Goal: Transaction & Acquisition: Purchase product/service

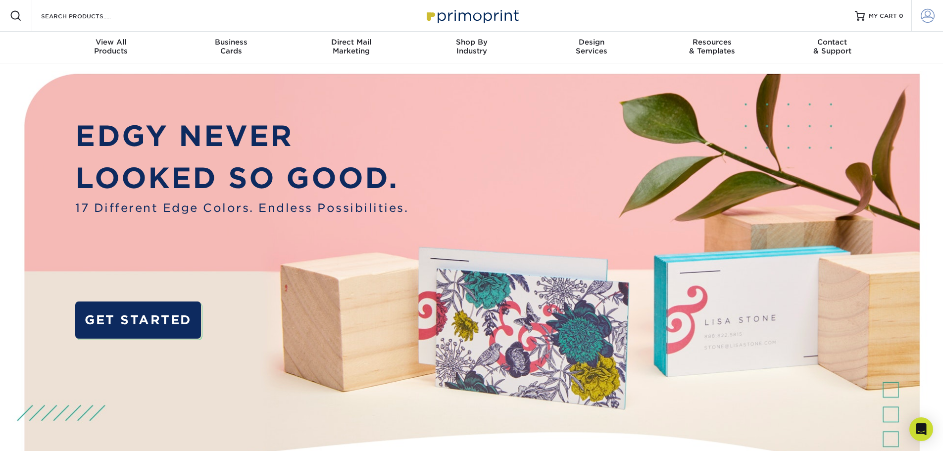
type input "[PERSON_NAME][EMAIL_ADDRESS][DOMAIN_NAME]"
click at [934, 14] on span at bounding box center [928, 16] width 14 height 14
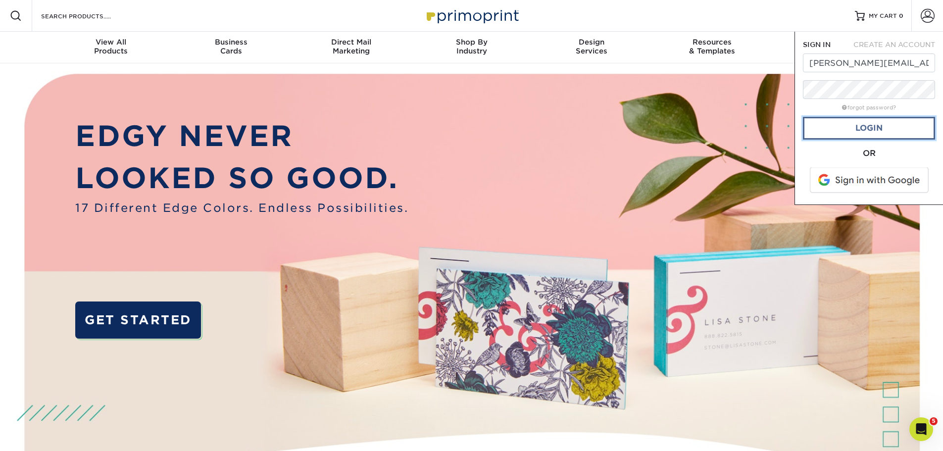
click at [859, 135] on link "Login" at bounding box center [869, 128] width 132 height 23
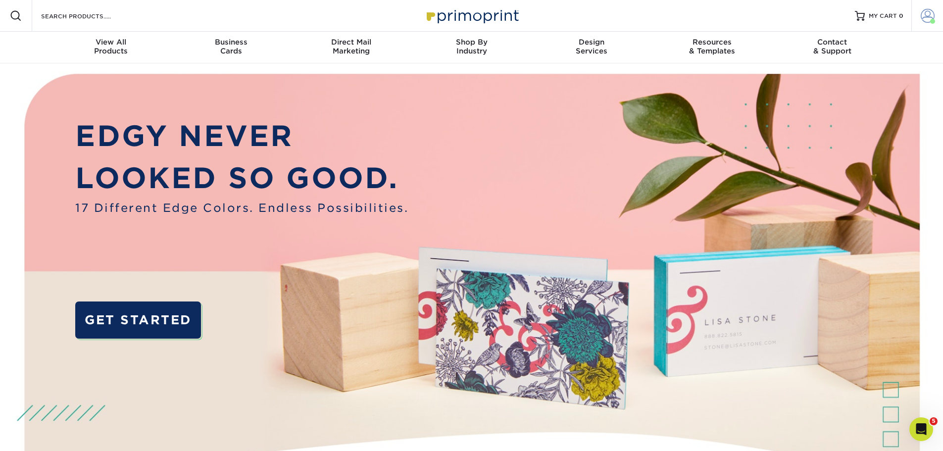
click at [927, 16] on span at bounding box center [928, 16] width 14 height 14
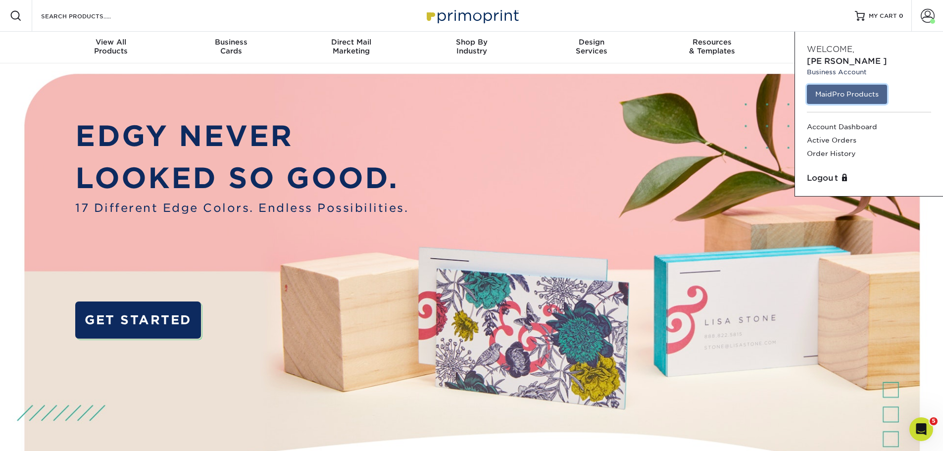
click at [852, 85] on link "MaidPro Products" at bounding box center [847, 94] width 80 height 19
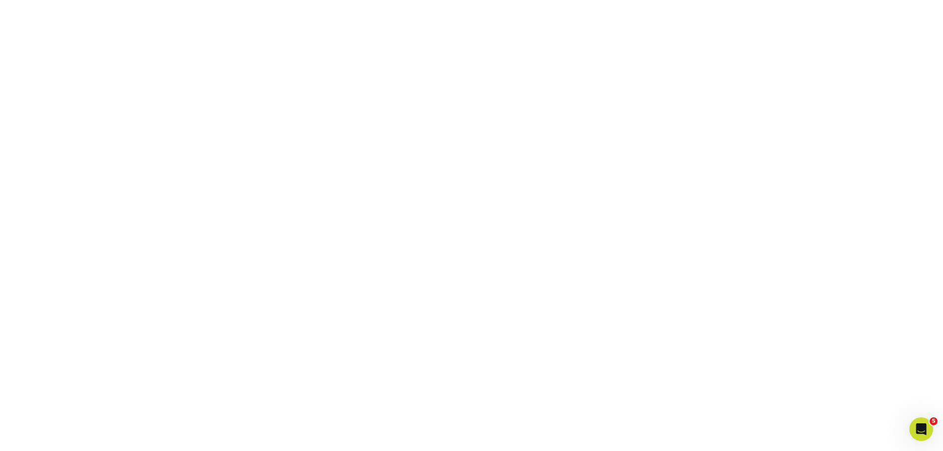
scroll to position [185, 0]
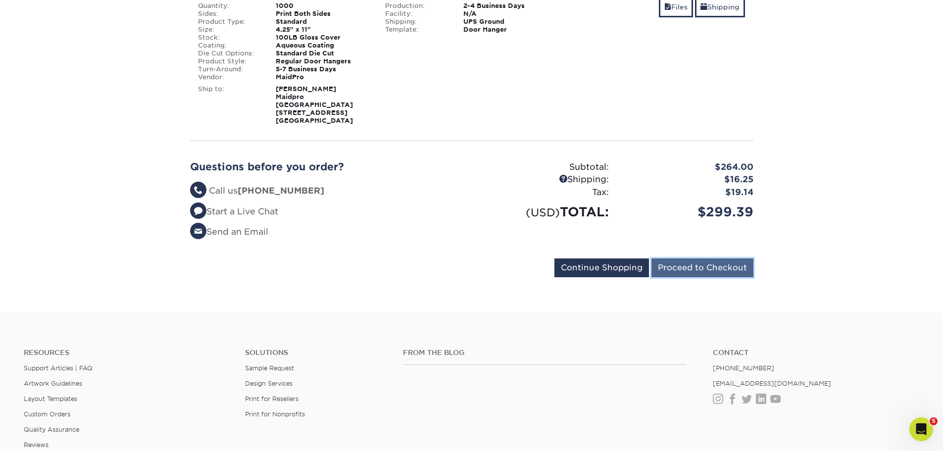
click at [749, 266] on input "Proceed to Checkout" at bounding box center [702, 267] width 102 height 19
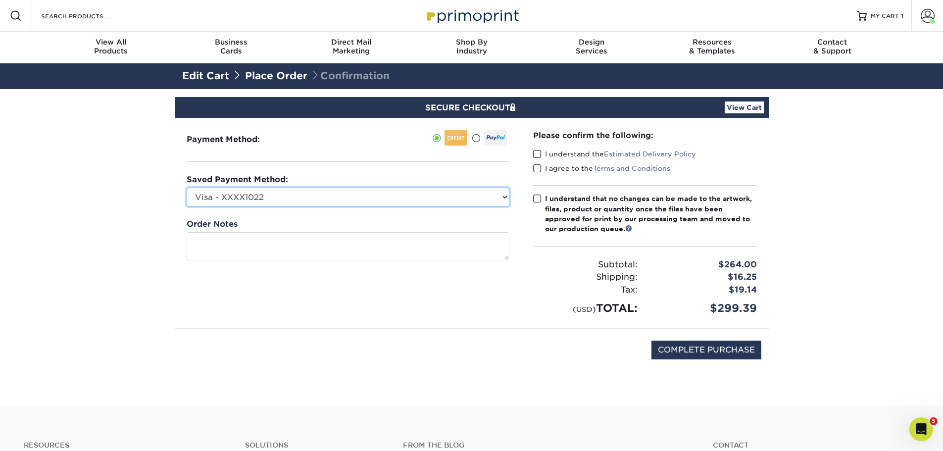
click at [324, 198] on select "Visa - XXXX1022 Visa - XXXX1170 Visa - XXXX5455 Visa - XXXX5471 New Credit Card" at bounding box center [348, 197] width 323 height 19
select select
click at [187, 188] on select "Visa - XXXX1022 Visa - XXXX1170 Visa - XXXX5455 Visa - XXXX5471 New Credit Card" at bounding box center [348, 197] width 323 height 19
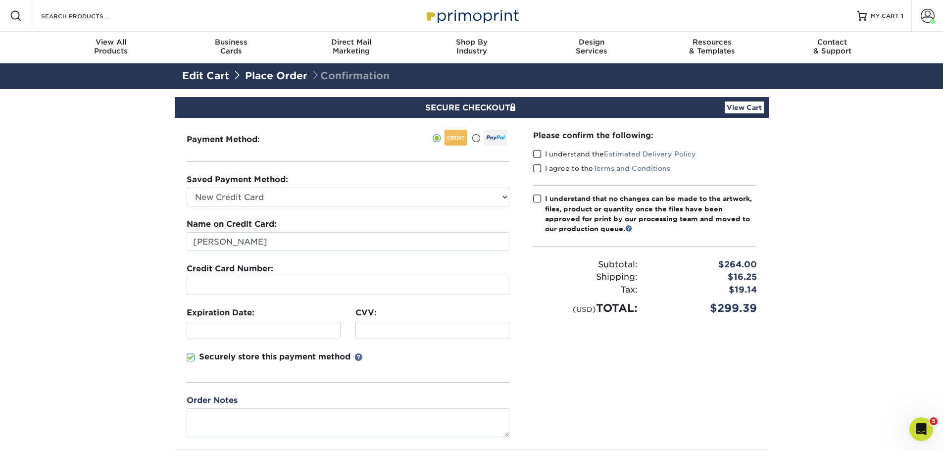
click at [294, 291] on div at bounding box center [348, 286] width 323 height 18
click at [605, 373] on div "Please confirm the following: I understand the Estimated Delivery Policy I agre…" at bounding box center [645, 283] width 248 height 331
click at [310, 335] on div at bounding box center [264, 330] width 154 height 18
click at [535, 153] on span at bounding box center [537, 154] width 8 height 9
click at [0, 0] on input "I understand the Estimated Delivery Policy" at bounding box center [0, 0] width 0 height 0
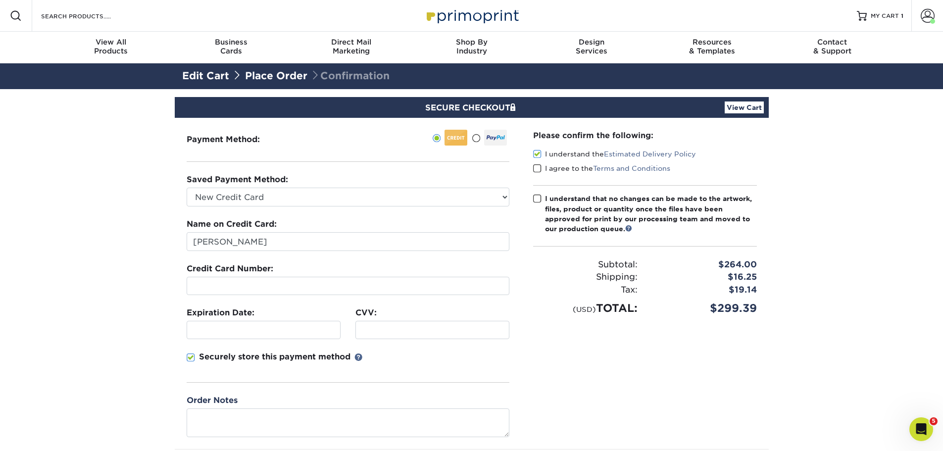
click at [537, 166] on span at bounding box center [537, 168] width 8 height 9
click at [0, 0] on input "I agree to the Terms and Conditions" at bounding box center [0, 0] width 0 height 0
click at [537, 197] on span at bounding box center [537, 198] width 8 height 9
click at [0, 0] on input "I understand that no changes can be made to the artwork, files, product or quan…" at bounding box center [0, 0] width 0 height 0
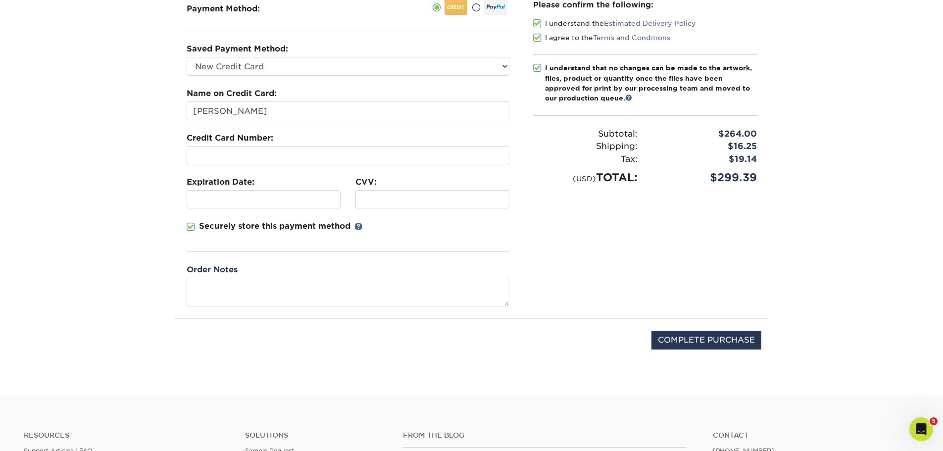
scroll to position [198, 0]
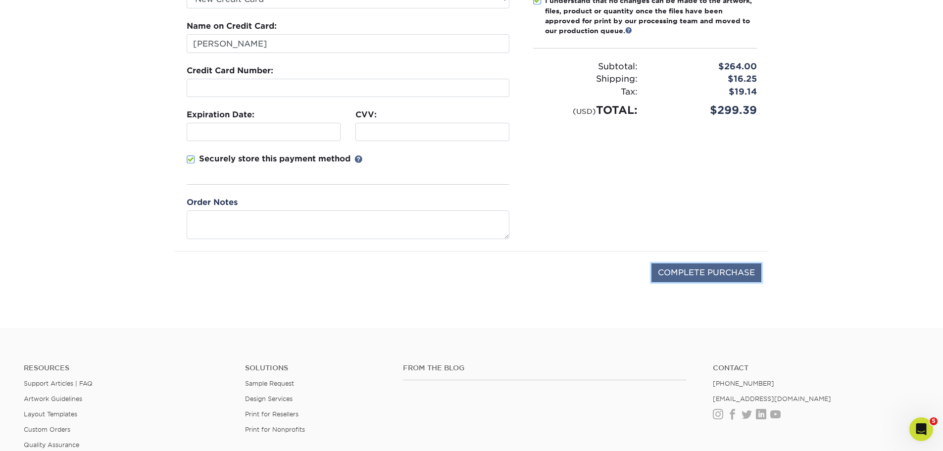
click at [675, 276] on input "COMPLETE PURCHASE" at bounding box center [706, 272] width 110 height 19
type input "PROCESSING, PLEASE WAIT..."
